Goal: Transaction & Acquisition: Purchase product/service

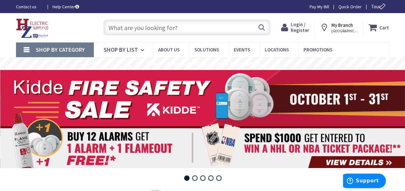
click at [173, 31] on input "text" at bounding box center [186, 28] width 167 height 16
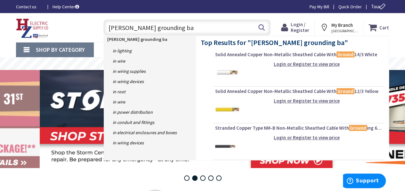
type input "[PERSON_NAME] grounding bar"
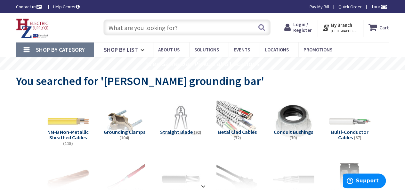
click at [152, 30] on input "text" at bounding box center [186, 28] width 167 height 16
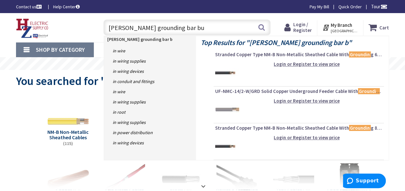
type input "Murray grounding bar bus"
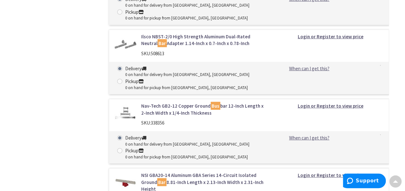
scroll to position [736, 0]
